Goal: Task Accomplishment & Management: Use online tool/utility

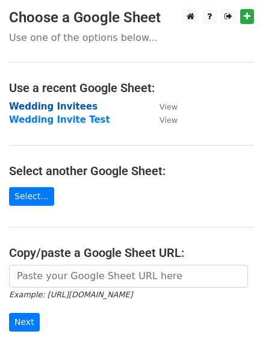
click at [71, 106] on strong "Wedding Invitees" at bounding box center [53, 106] width 89 height 11
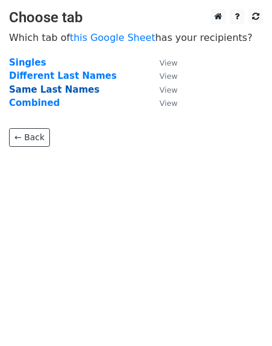
click at [62, 87] on strong "Same Last Names" at bounding box center [54, 89] width 90 height 11
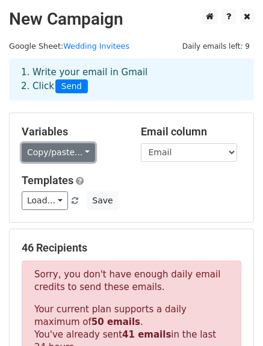
click at [83, 152] on link "Copy/paste..." at bounding box center [58, 152] width 73 height 19
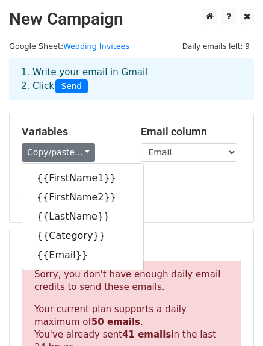
click at [110, 141] on div "Variables Copy/paste... {{FirstName1}} {{FirstName2}} {{LastName}} {{Category}}…" at bounding box center [72, 143] width 119 height 37
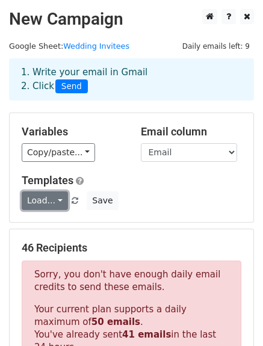
click at [43, 203] on link "Load..." at bounding box center [45, 201] width 46 height 19
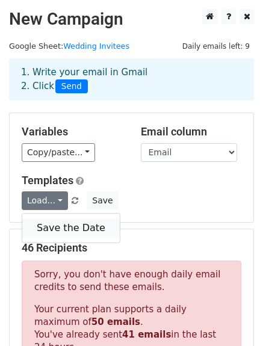
click at [47, 228] on link "Save the Date" at bounding box center [71, 228] width 98 height 19
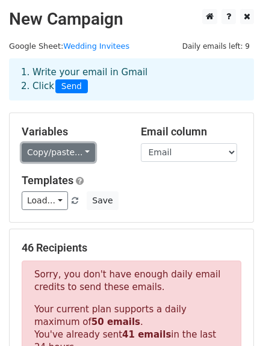
click at [73, 157] on link "Copy/paste..." at bounding box center [58, 152] width 73 height 19
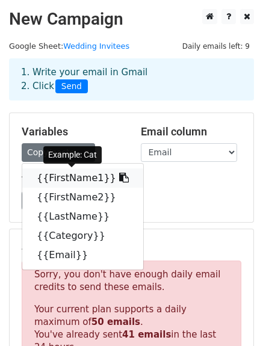
click at [71, 179] on link "{{FirstName1}}" at bounding box center [82, 178] width 121 height 19
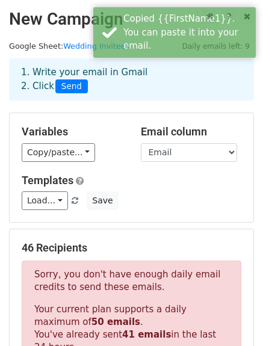
click at [89, 154] on div "Copy/paste... {{FirstName1}} {{FirstName2}} {{LastName}} {{Category}} {{Email}}" at bounding box center [72, 152] width 101 height 19
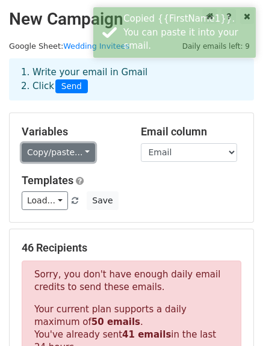
click at [81, 154] on link "Copy/paste..." at bounding box center [58, 152] width 73 height 19
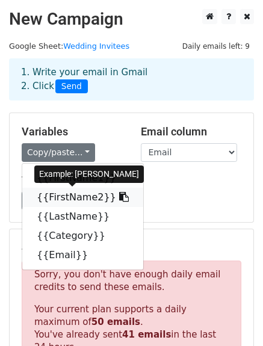
click at [83, 196] on link "{{FirstName2}}" at bounding box center [82, 197] width 121 height 19
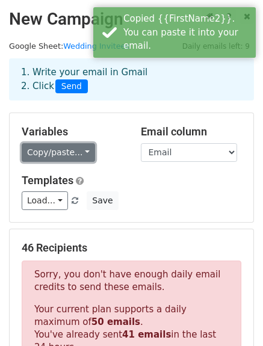
click at [45, 157] on link "Copy/paste..." at bounding box center [58, 152] width 73 height 19
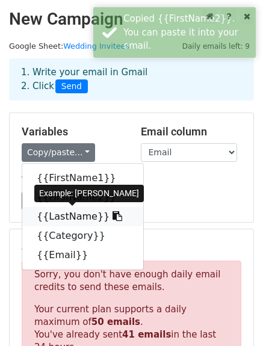
click at [66, 221] on link "{{LastName}}" at bounding box center [82, 216] width 121 height 19
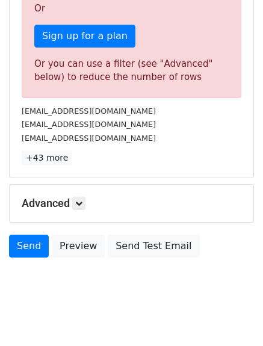
scroll to position [422, 0]
